Goal: Task Accomplishment & Management: Use online tool/utility

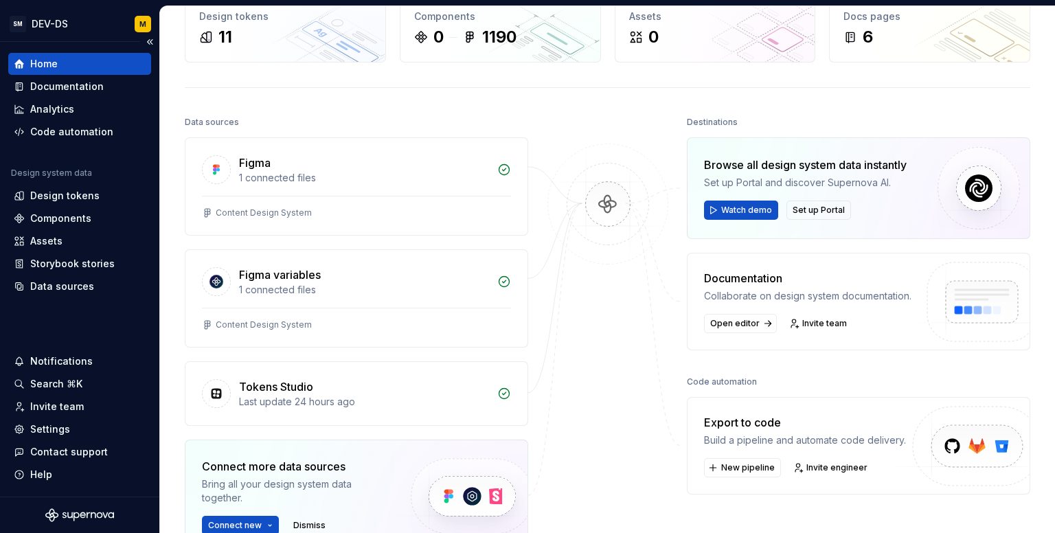
scroll to position [69, 0]
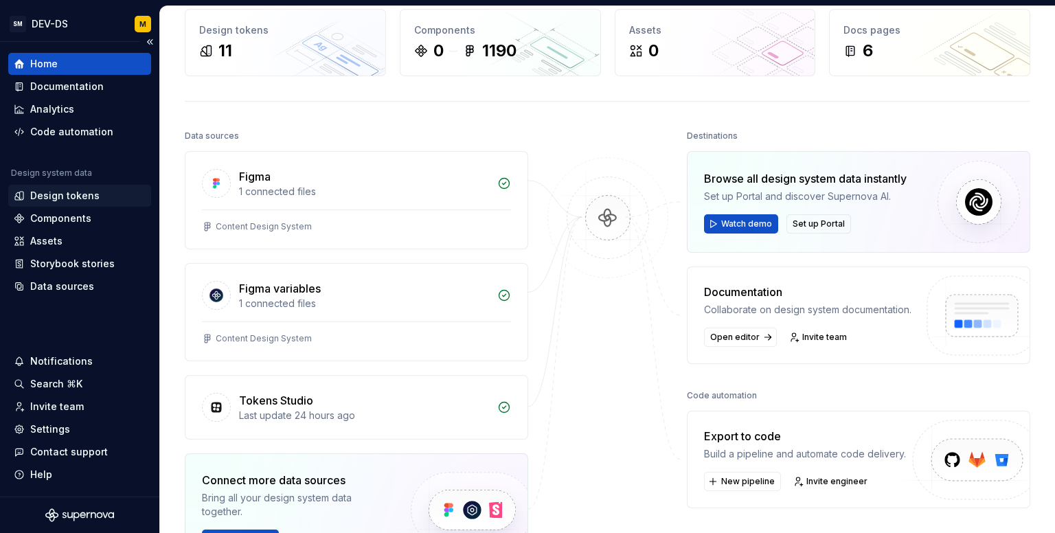
click at [54, 193] on div "Design tokens" at bounding box center [64, 196] width 69 height 14
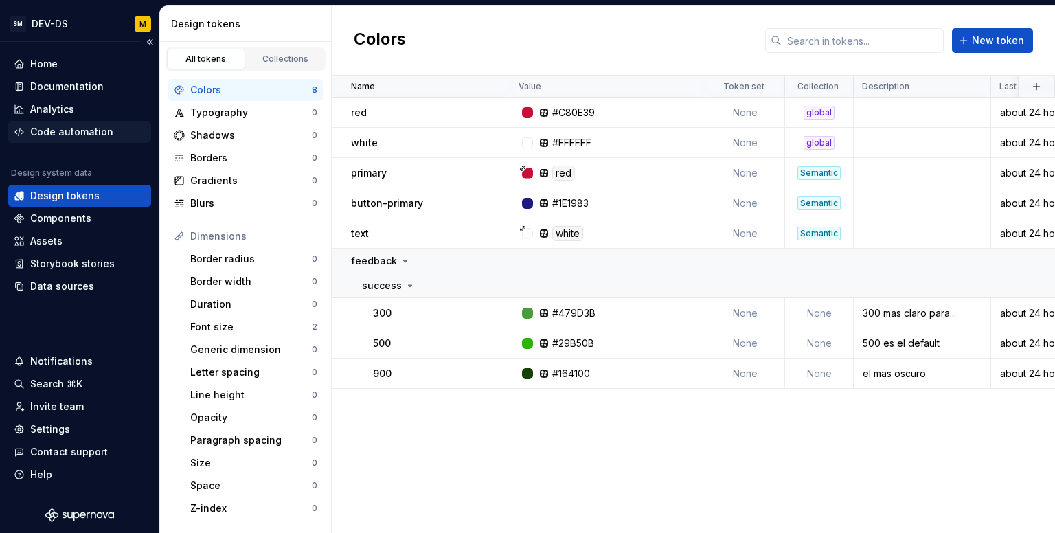
click at [64, 134] on div "Code automation" at bounding box center [71, 132] width 83 height 14
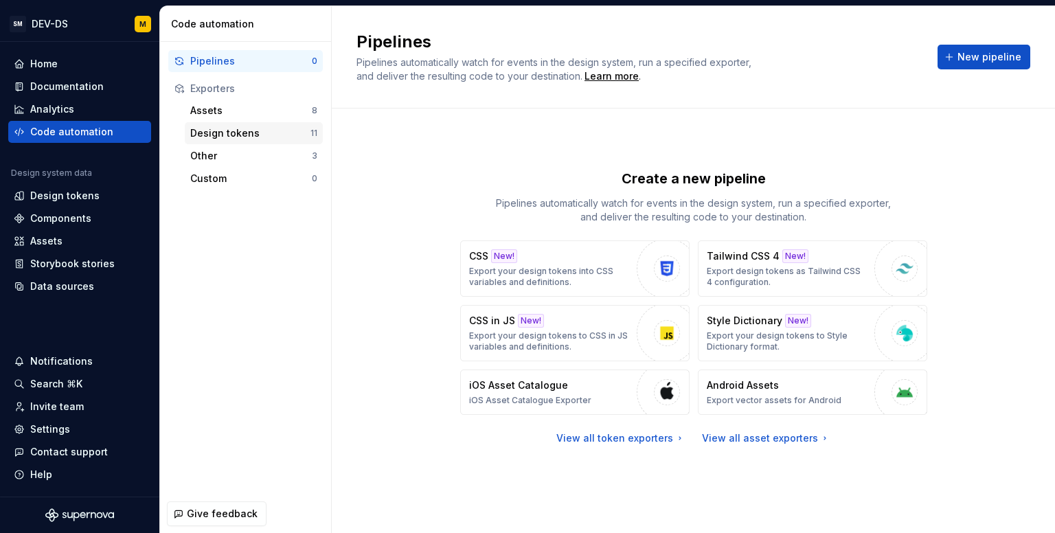
click at [229, 133] on div "Design tokens" at bounding box center [250, 133] width 120 height 14
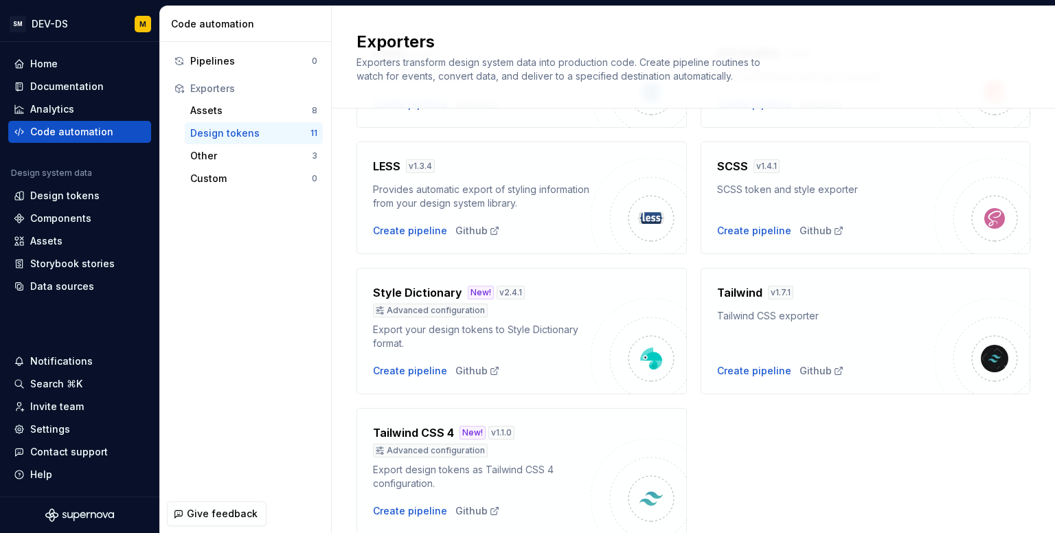
scroll to position [471, 0]
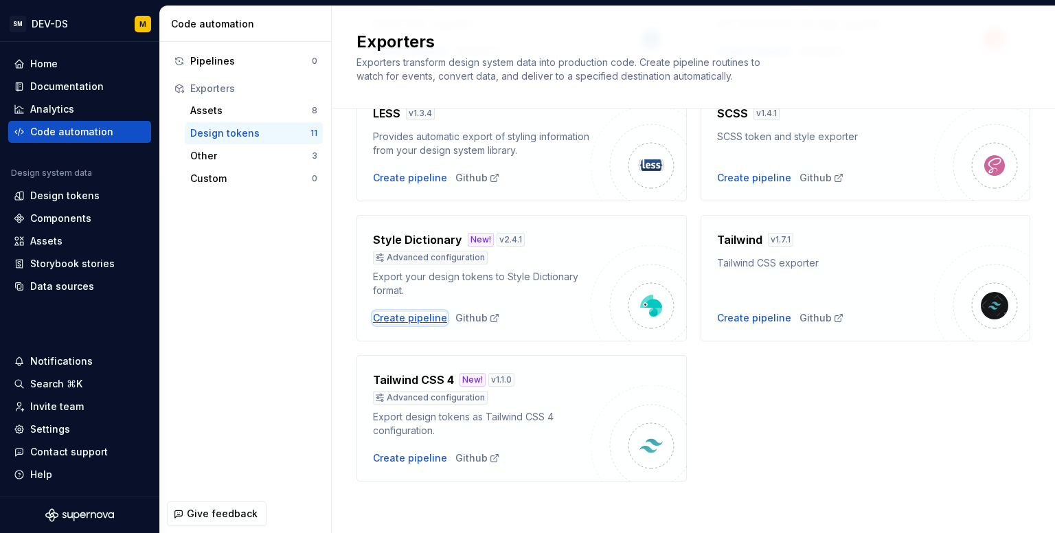
click at [407, 317] on div "Create pipeline" at bounding box center [410, 318] width 74 height 14
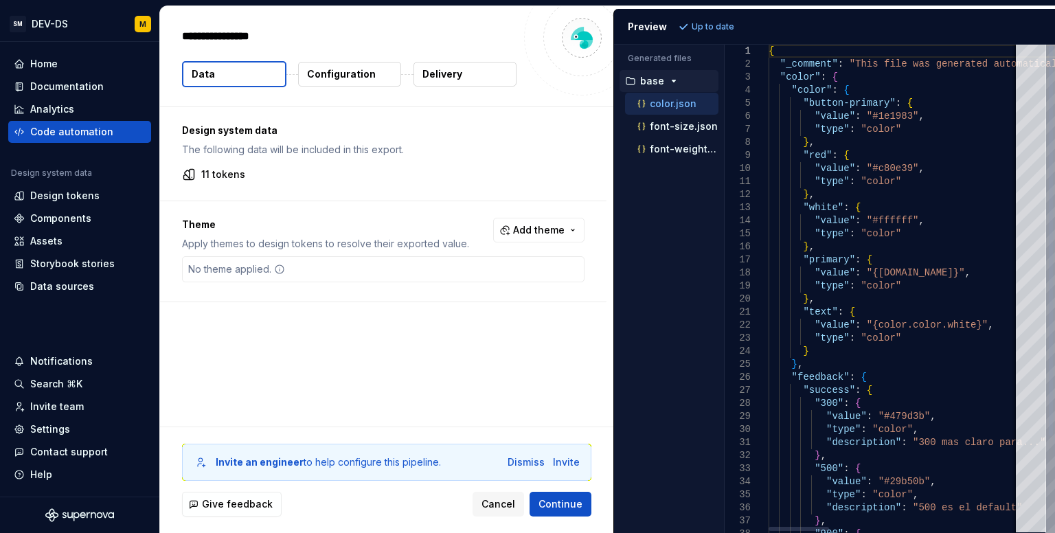
type textarea "*"
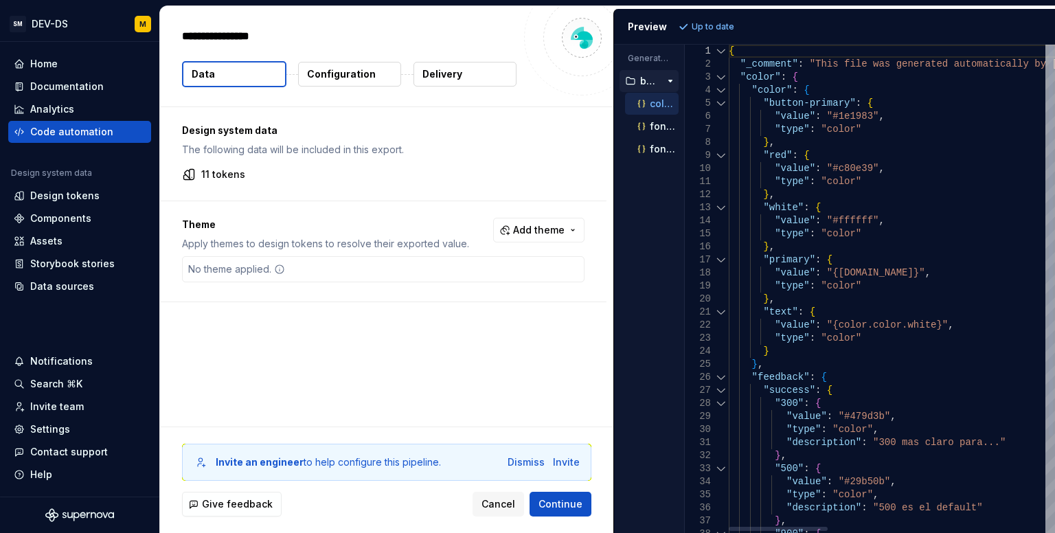
click at [646, 292] on div "Generated files Accessibility guide for tree . Navigate the tree with the arrow…" at bounding box center [834, 289] width 441 height 488
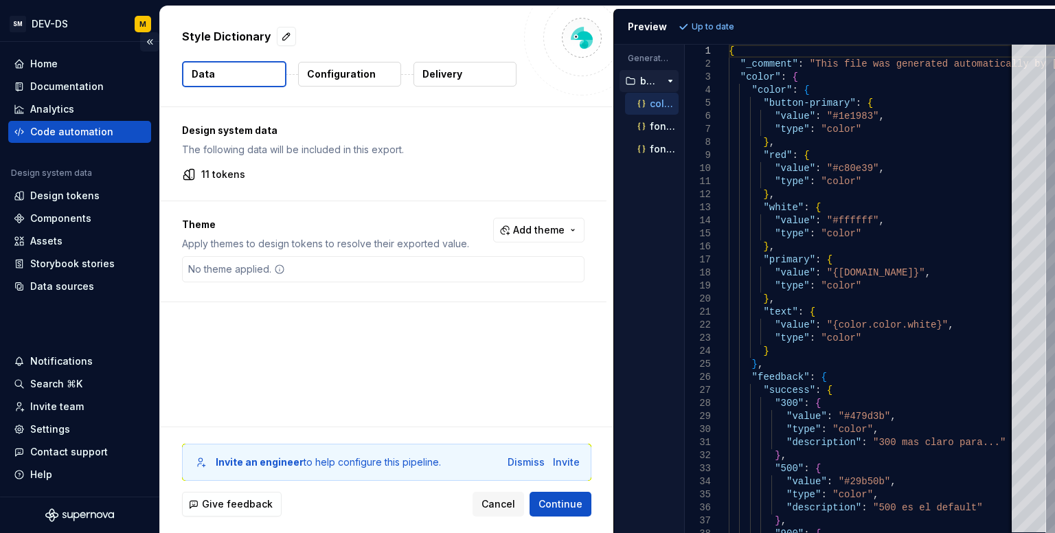
click at [148, 42] on button "Collapse sidebar" at bounding box center [149, 41] width 19 height 19
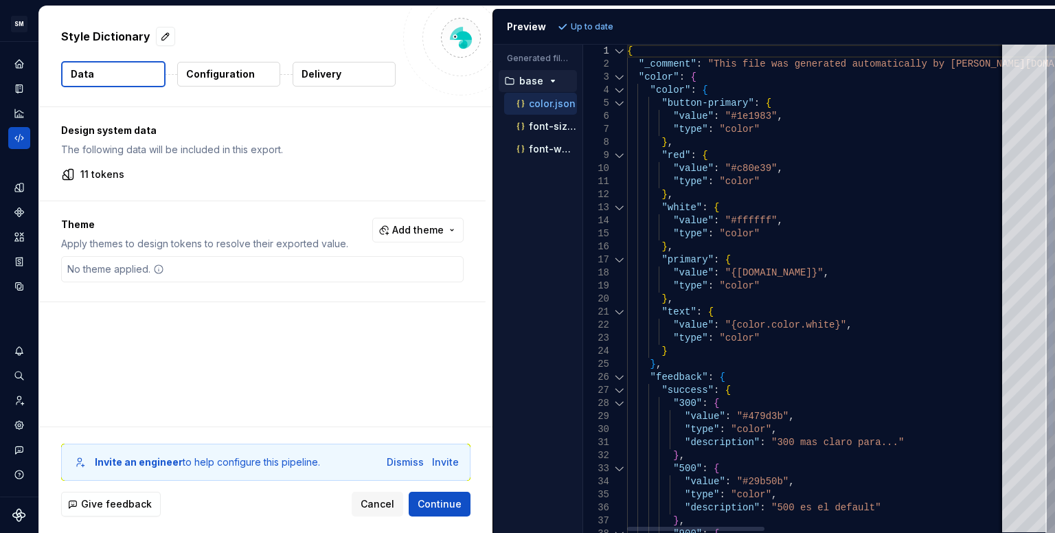
click at [616, 80] on div at bounding box center [620, 77] width 18 height 13
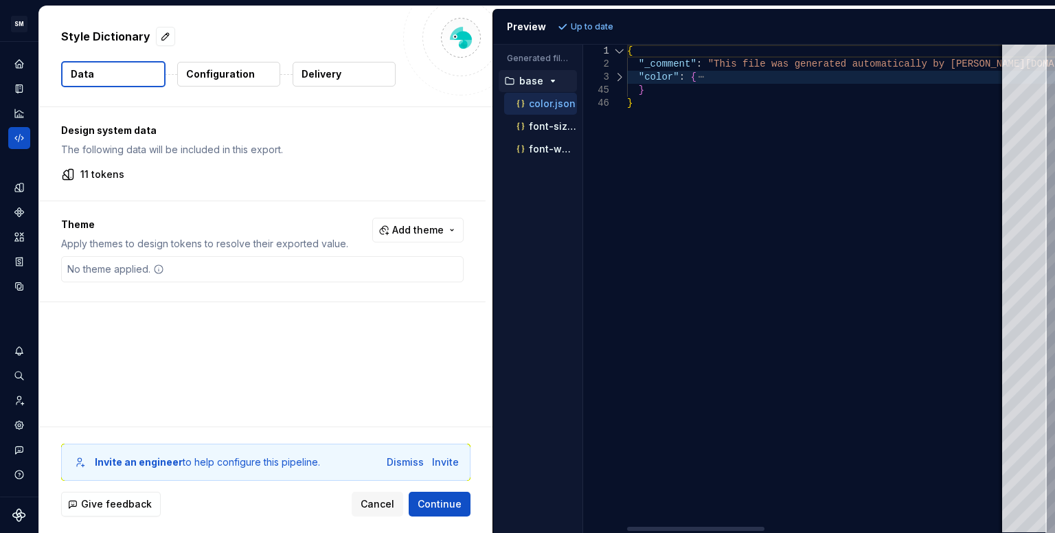
click at [616, 78] on div at bounding box center [620, 77] width 18 height 13
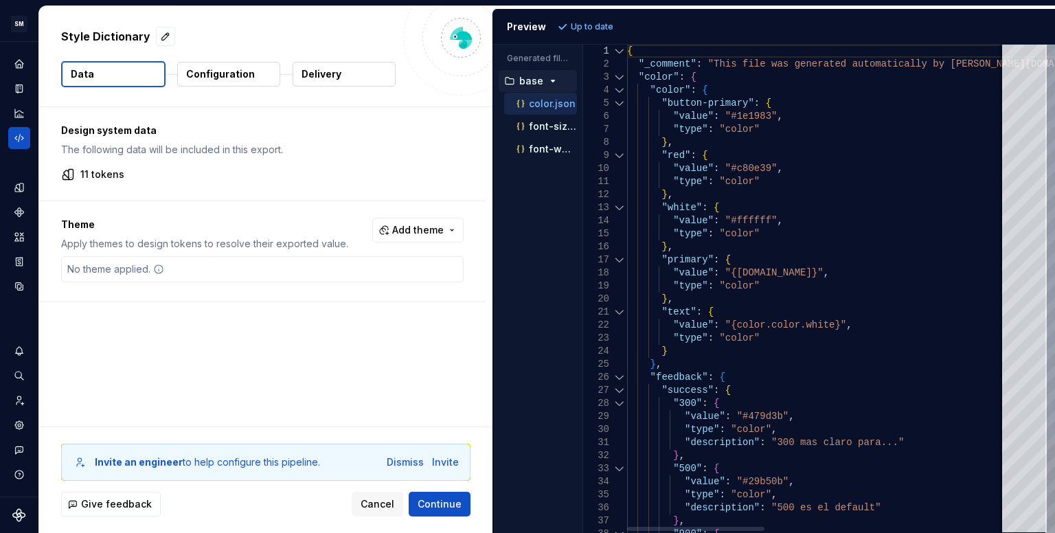
click at [618, 90] on div at bounding box center [620, 90] width 18 height 13
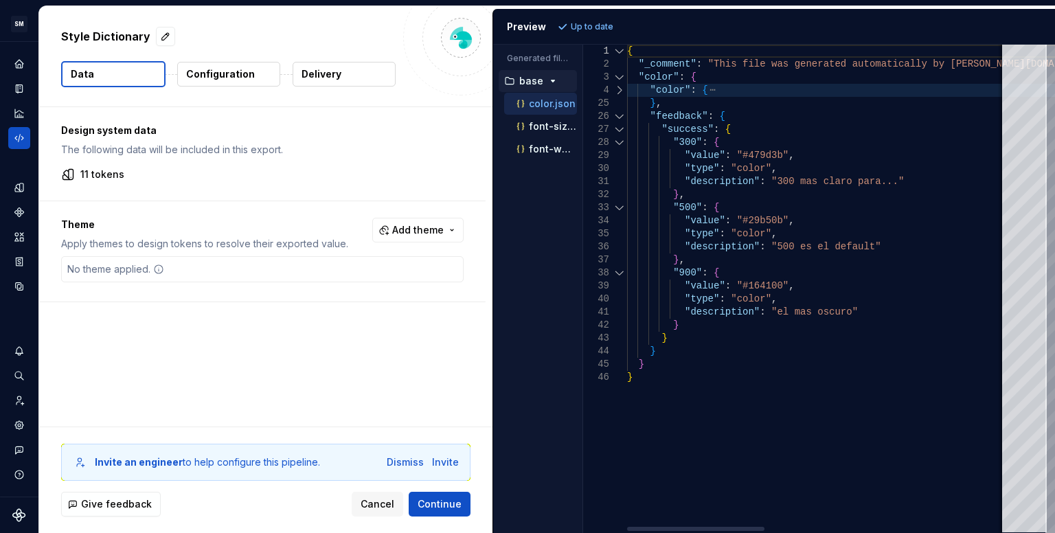
click at [621, 113] on div at bounding box center [620, 116] width 18 height 13
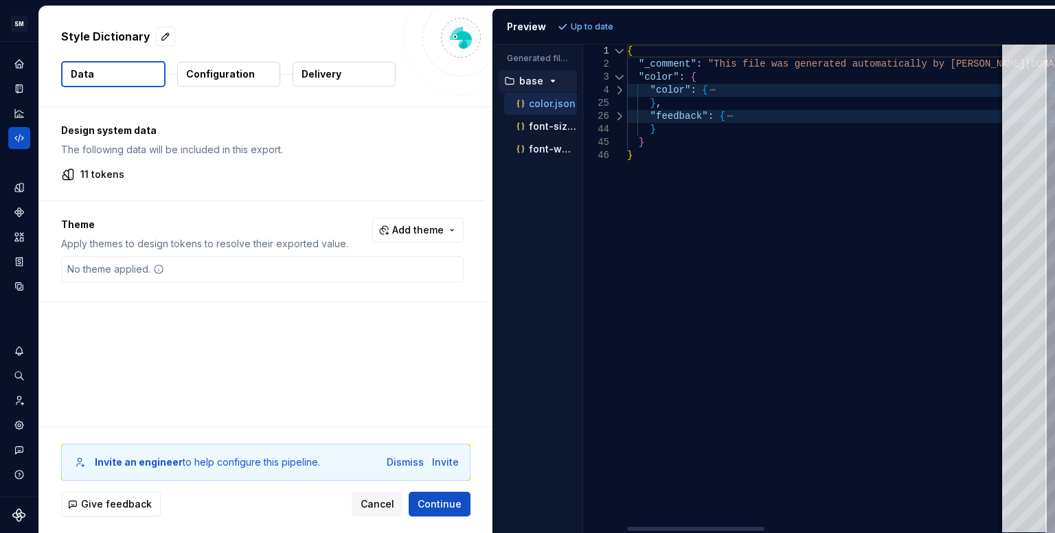
click at [621, 113] on div at bounding box center [620, 116] width 18 height 13
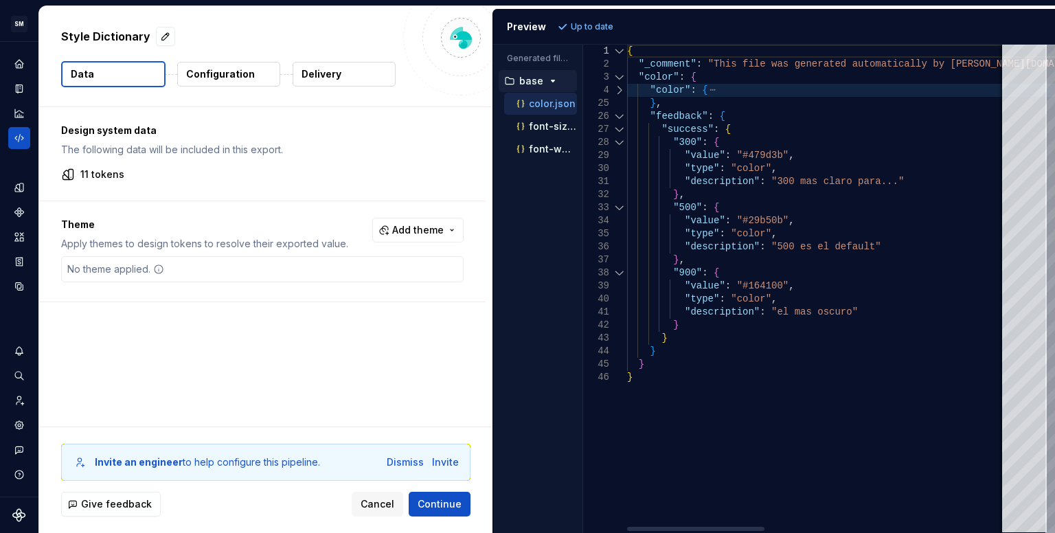
click at [620, 91] on div at bounding box center [620, 90] width 18 height 13
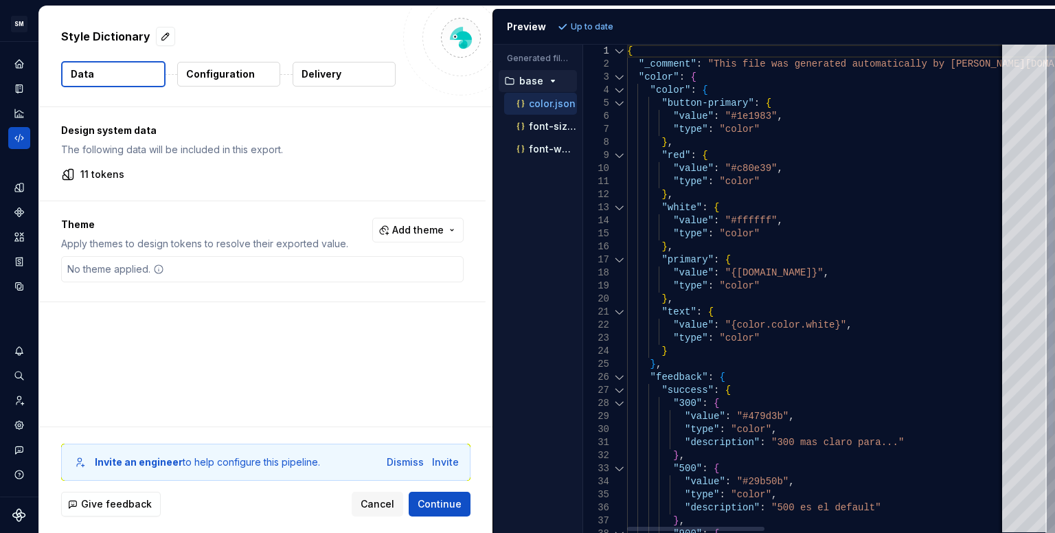
click at [622, 91] on div at bounding box center [620, 90] width 18 height 13
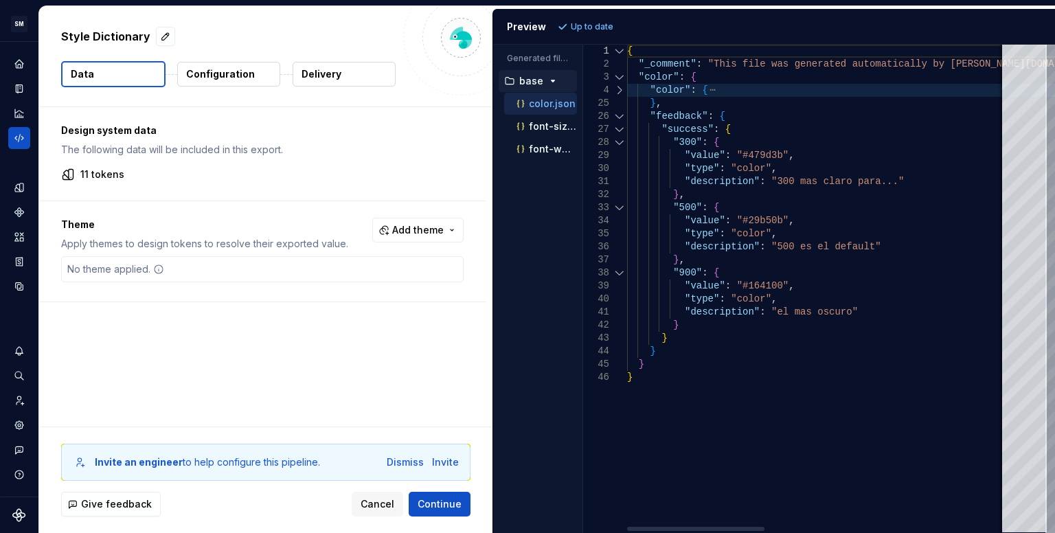
click at [622, 91] on div at bounding box center [620, 90] width 18 height 13
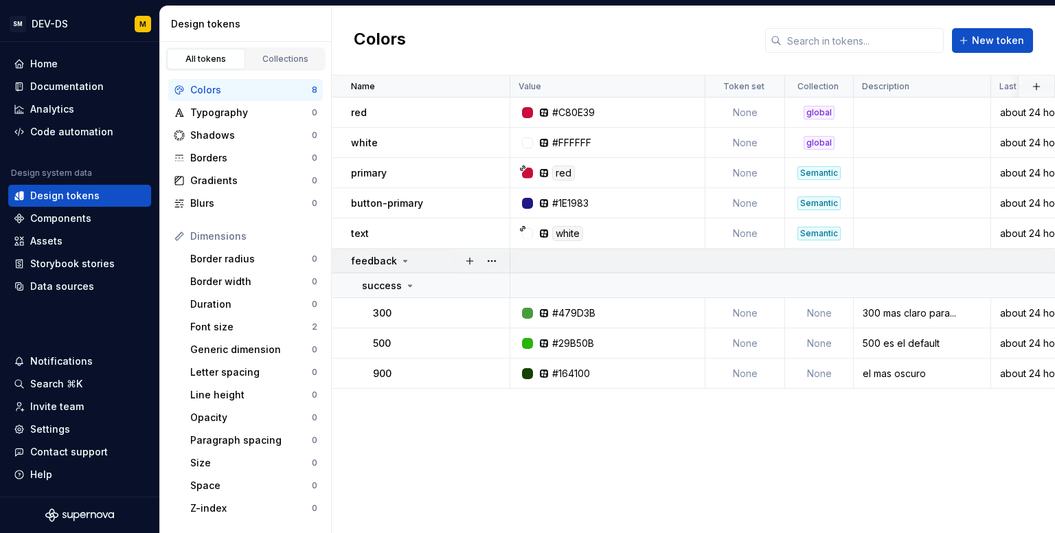
click at [379, 265] on p "feedback" at bounding box center [374, 261] width 46 height 14
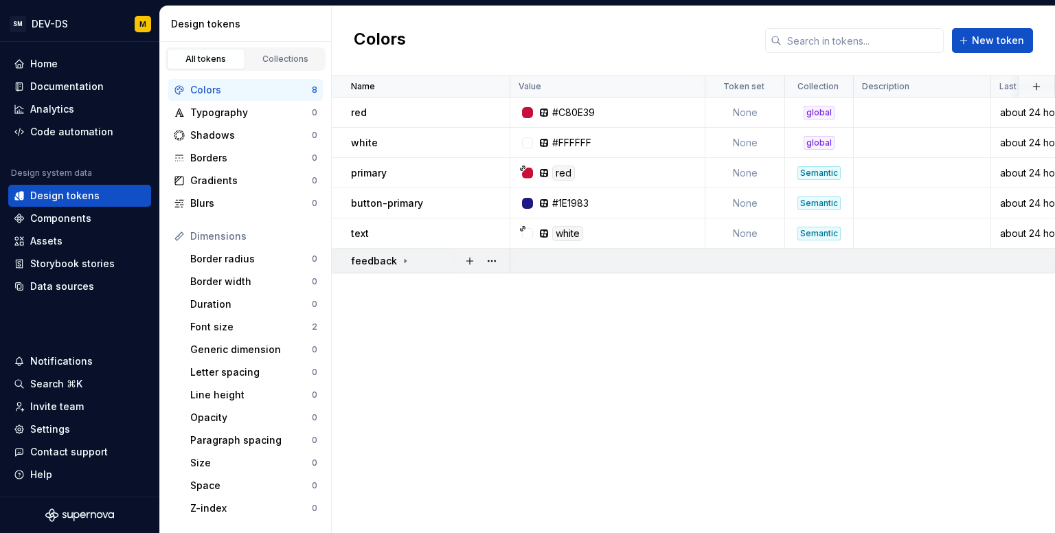
click at [379, 262] on p "feedback" at bounding box center [374, 261] width 46 height 14
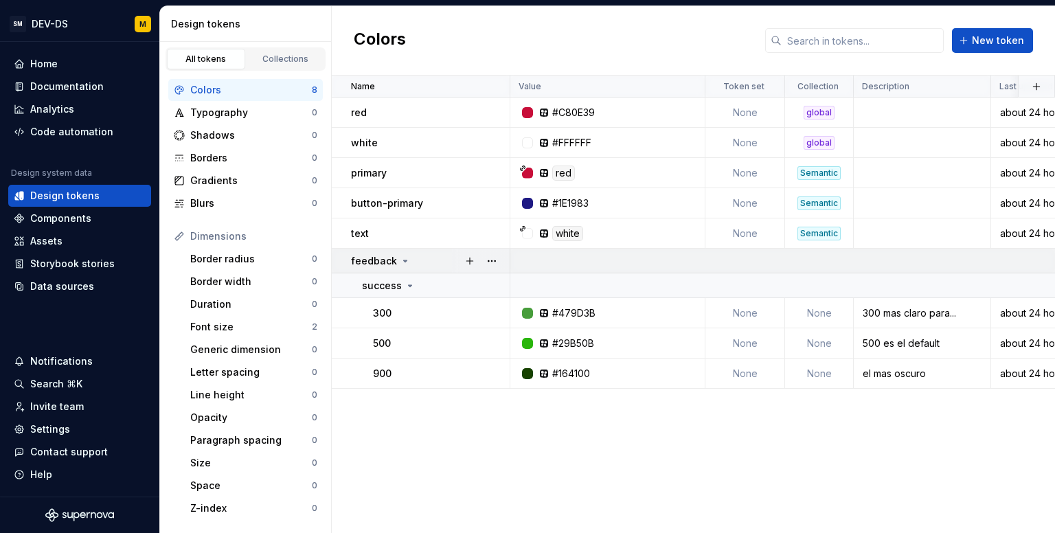
click at [379, 262] on p "feedback" at bounding box center [374, 261] width 46 height 14
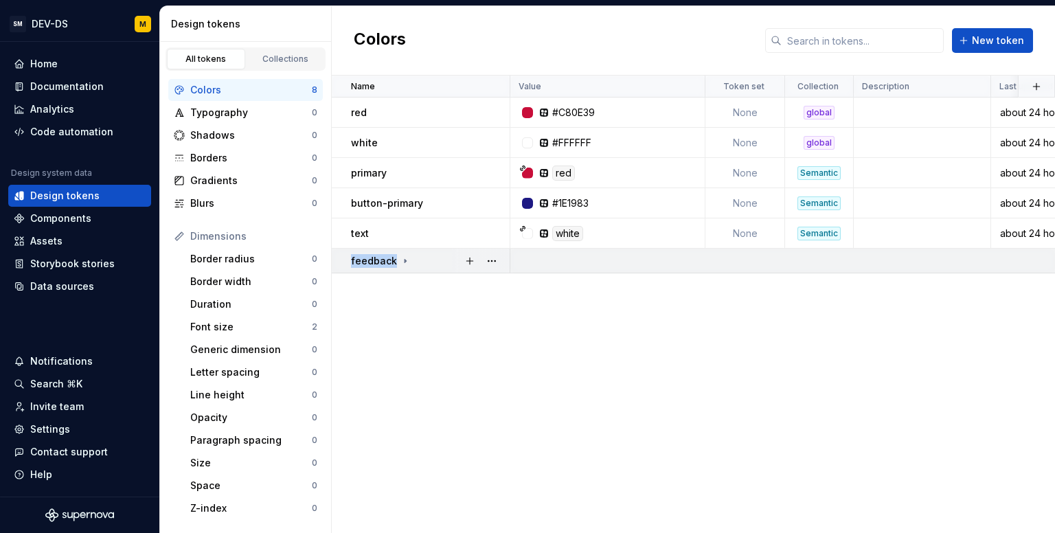
click at [379, 262] on p "feedback" at bounding box center [374, 261] width 46 height 14
